Goal: Navigation & Orientation: Find specific page/section

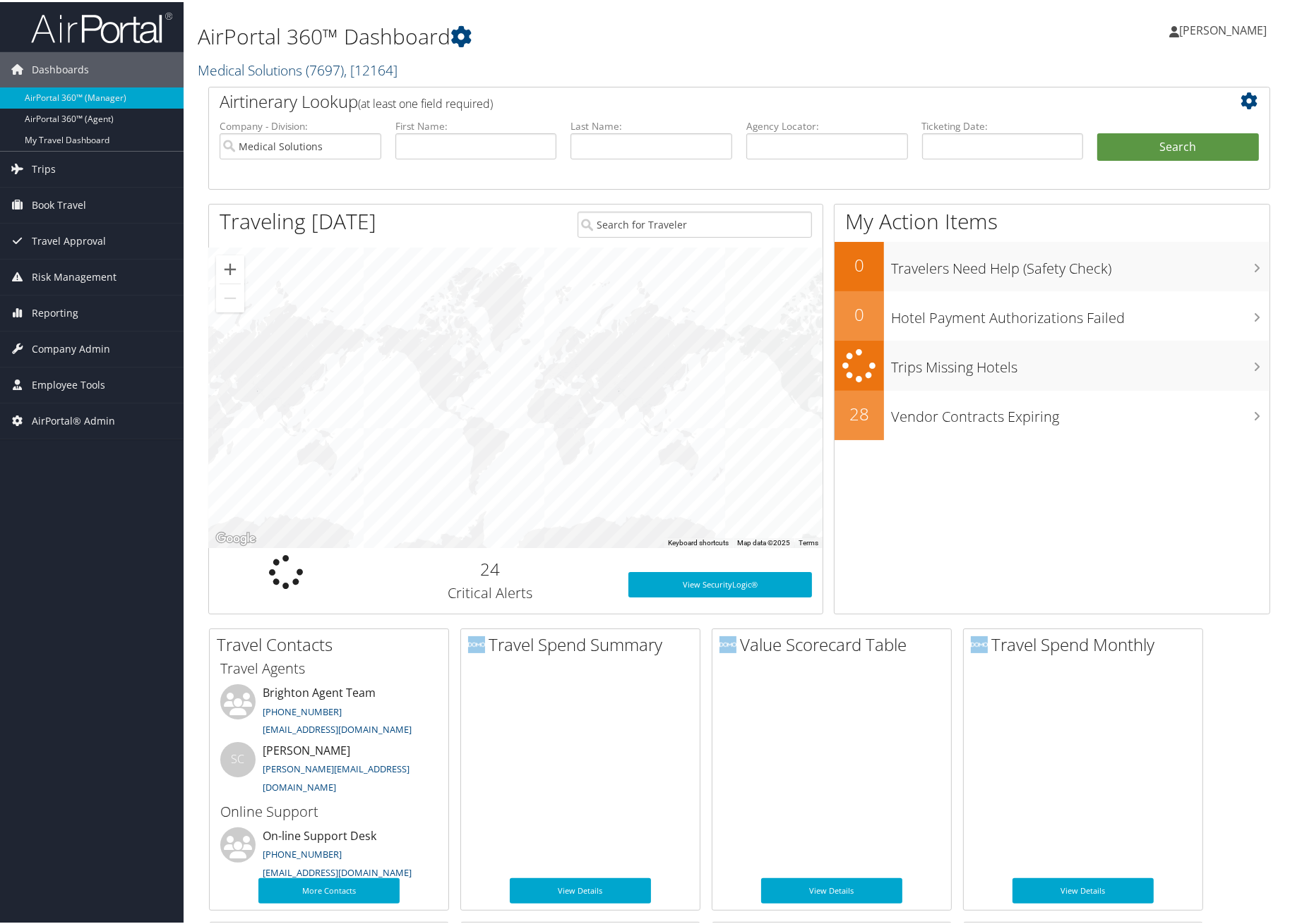
click at [252, 68] on link "Medical Solutions ( 7697 ) , [ 12164 ]" at bounding box center [298, 68] width 200 height 19
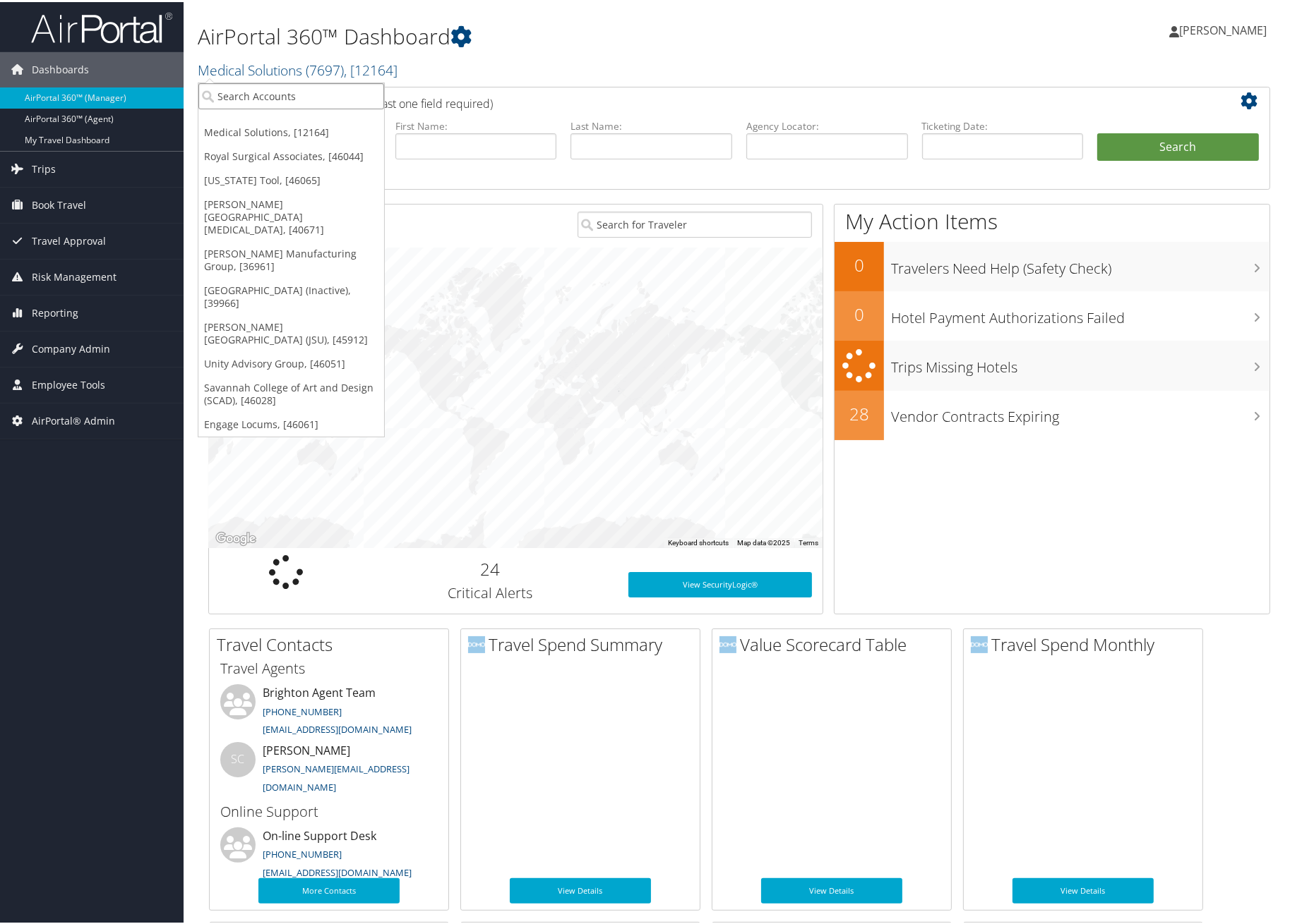
click at [251, 95] on input "search" at bounding box center [291, 94] width 185 height 26
type input "ggg"
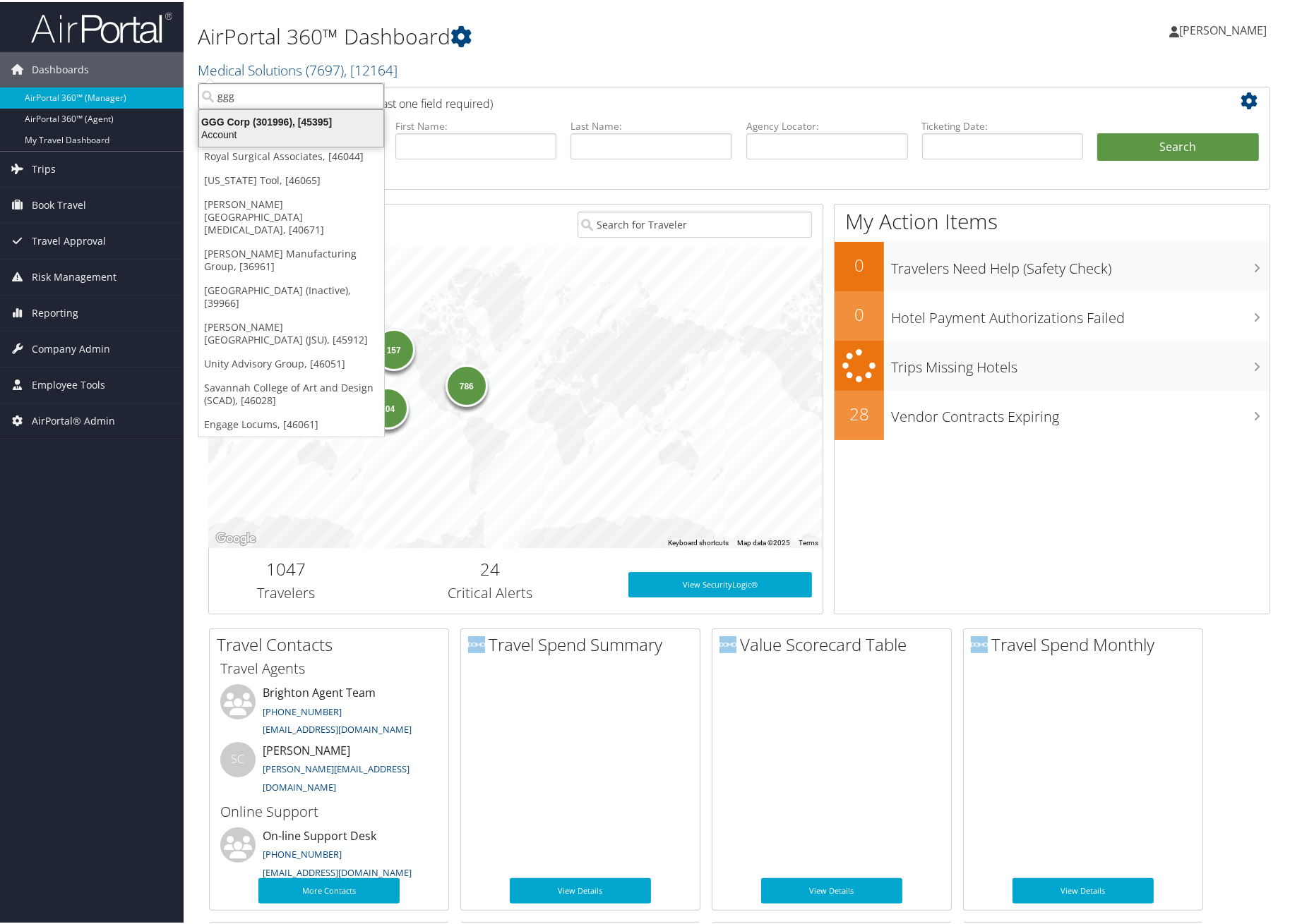
click at [250, 130] on div "Account" at bounding box center [292, 133] width 201 height 12
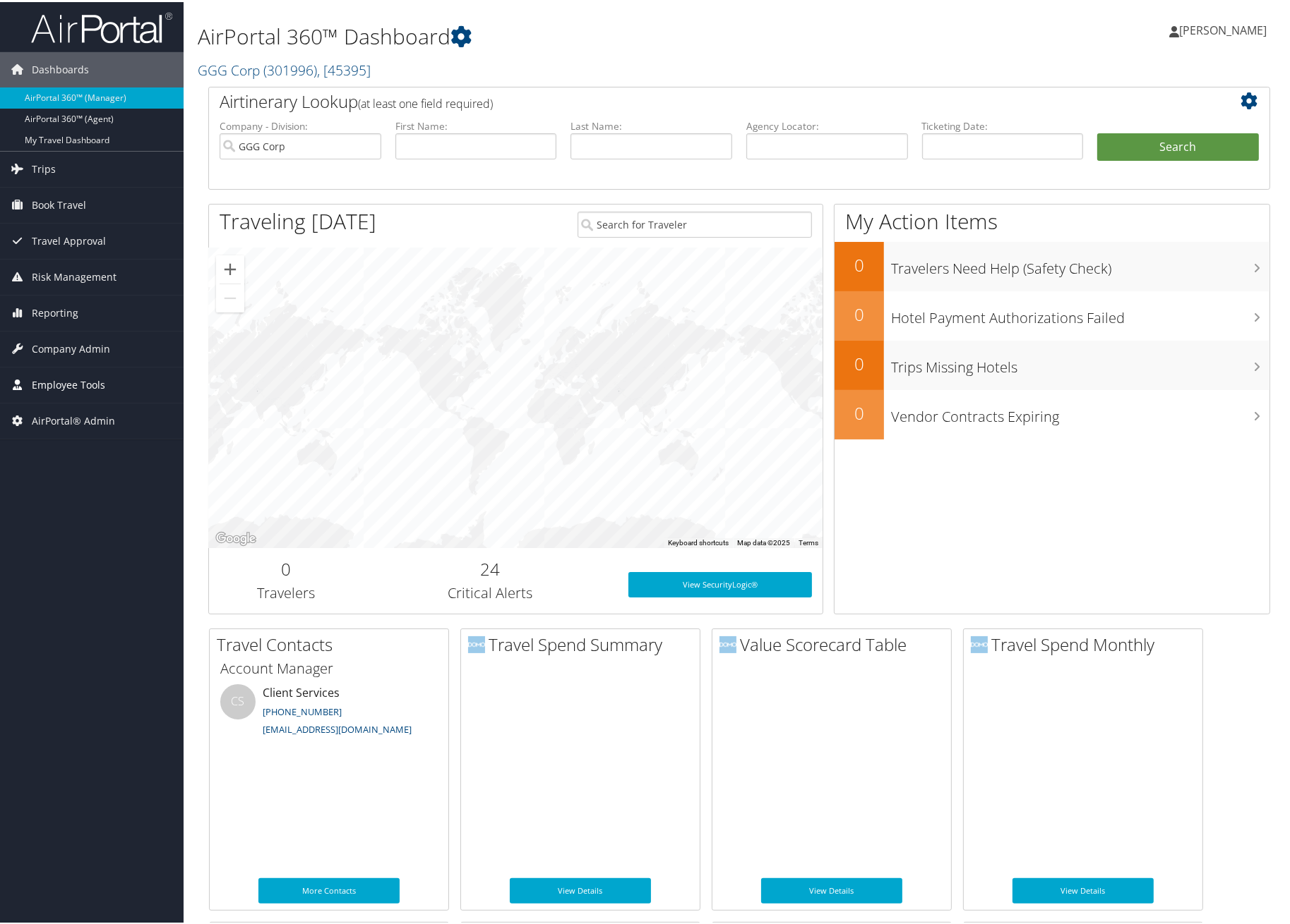
click at [77, 379] on span "Employee Tools" at bounding box center [69, 383] width 73 height 36
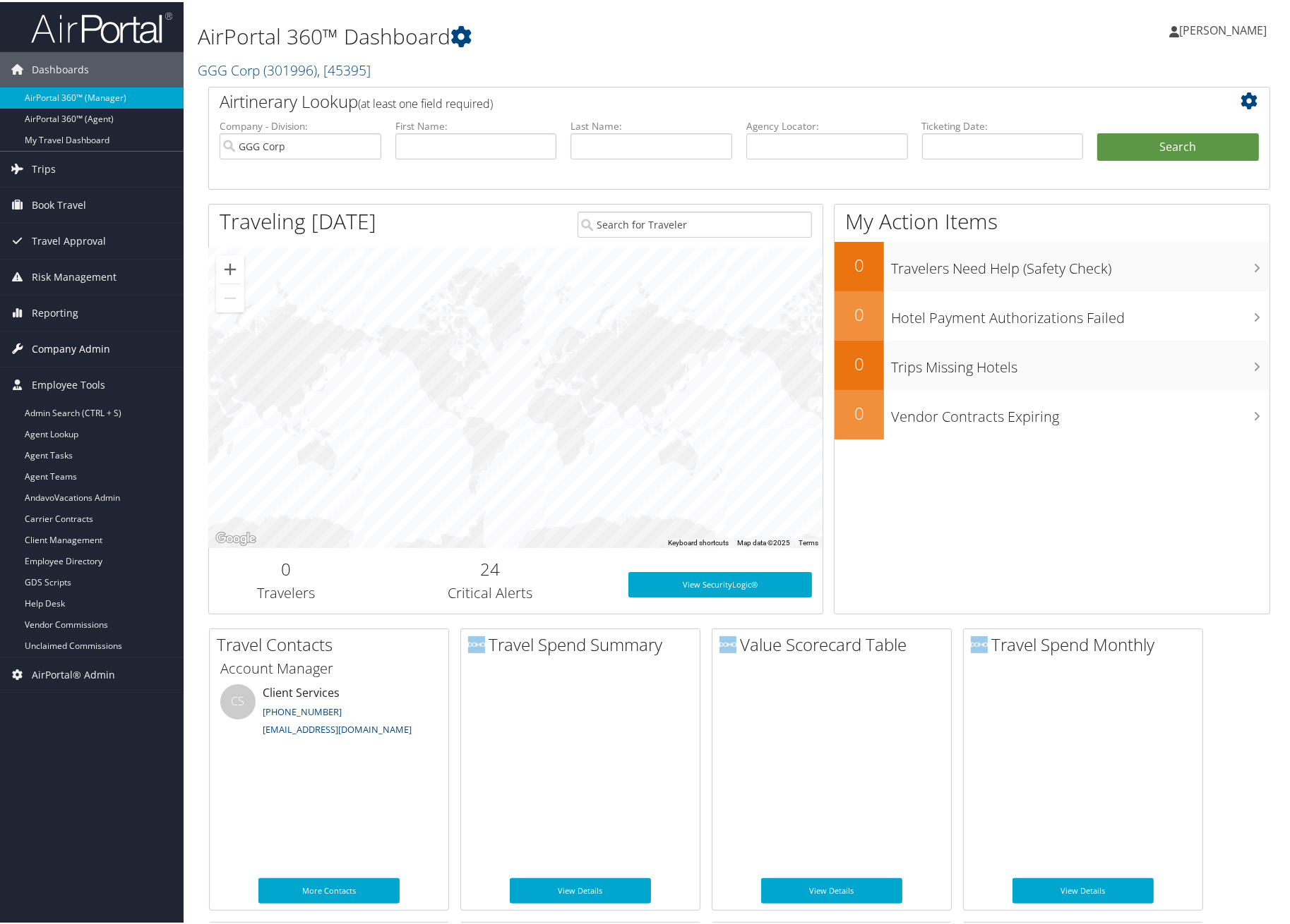
click at [77, 354] on span "Company Admin" at bounding box center [71, 348] width 78 height 36
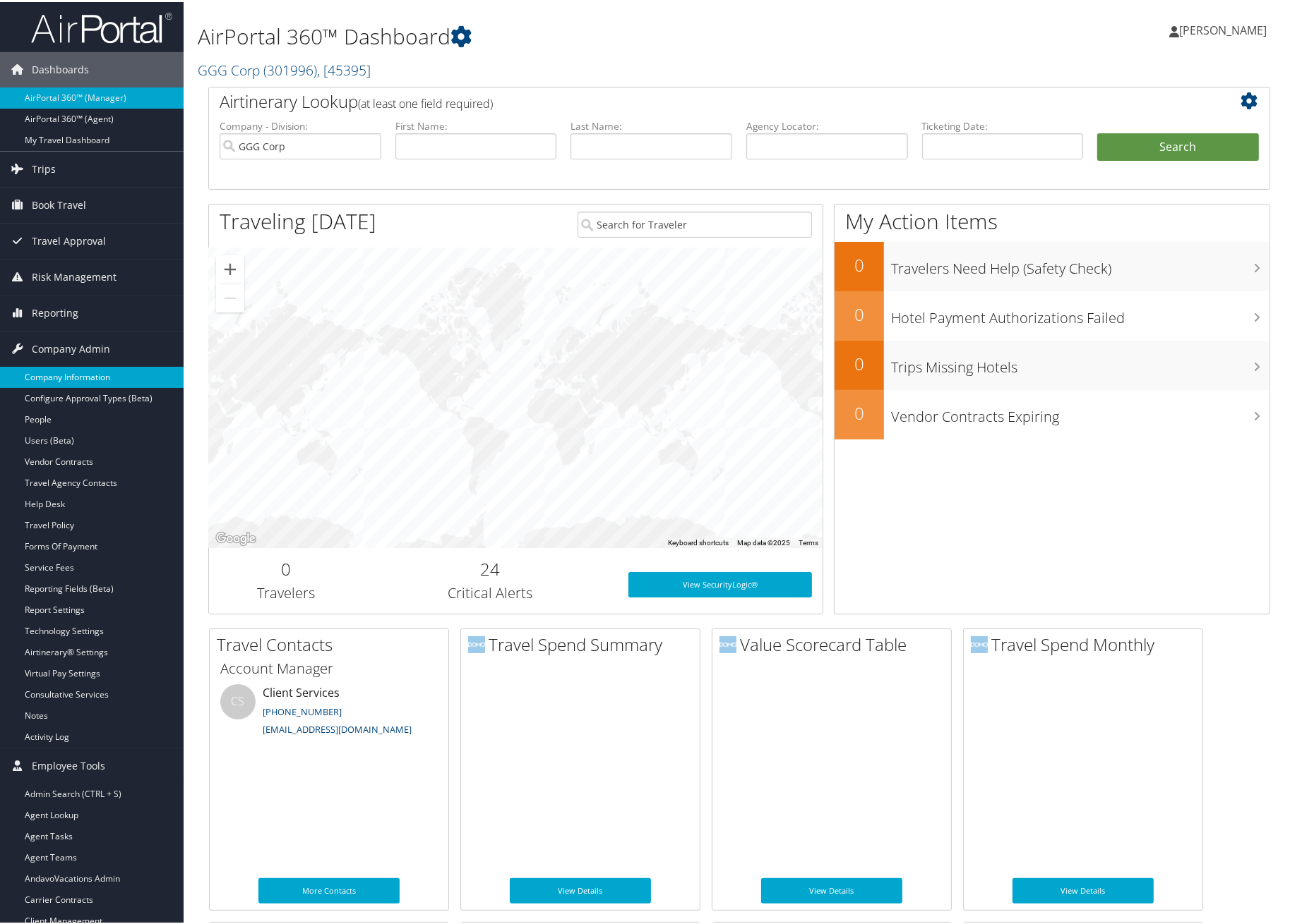
click at [78, 376] on link "Company Information" at bounding box center [92, 375] width 184 height 21
